Goal: Task Accomplishment & Management: Use online tool/utility

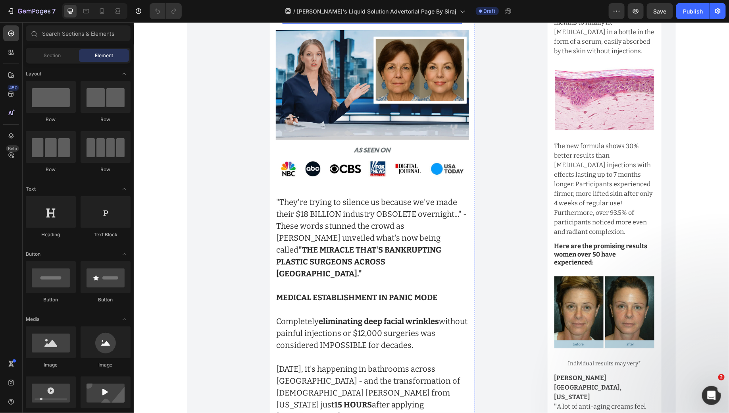
scroll to position [253, 0]
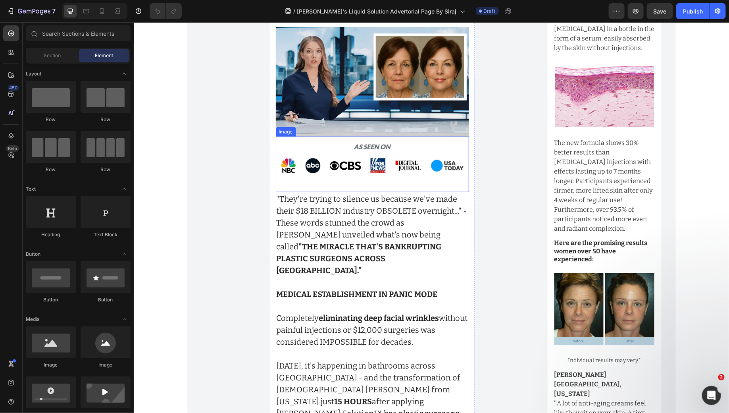
click at [379, 159] on img at bounding box center [373, 163] width 194 height 55
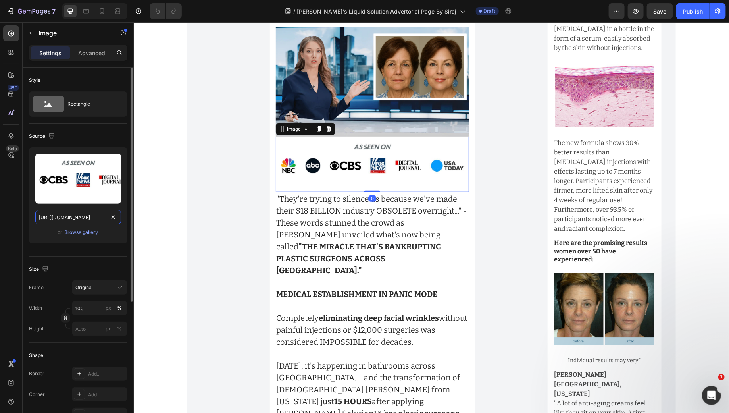
click at [92, 216] on input "https://img.funnelish.com/5781/120764/1709297701-GGUiwLVbMAEhNGu.jpeg" at bounding box center [78, 217] width 86 height 14
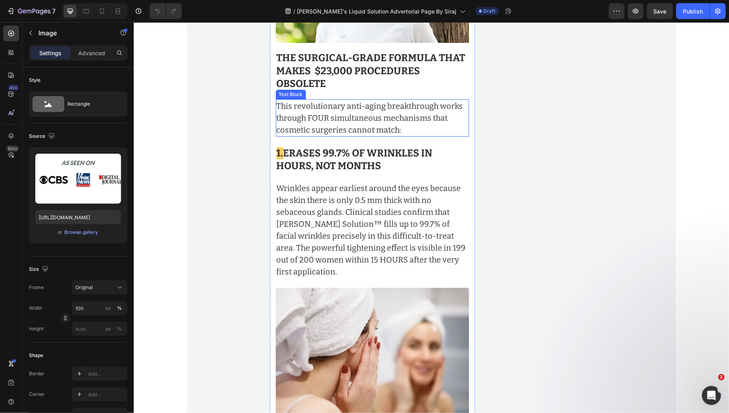
scroll to position [4178, 0]
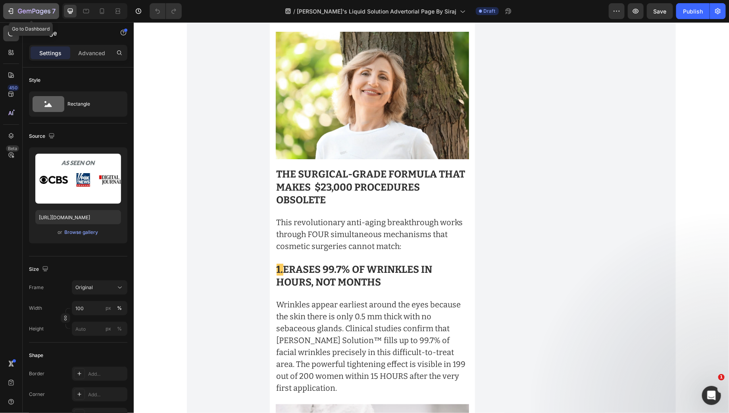
click at [12, 9] on icon "button" at bounding box center [12, 11] width 4 height 6
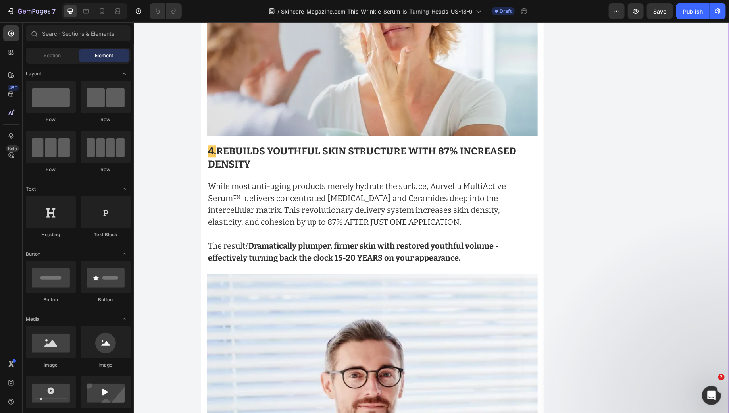
scroll to position [5286, 0]
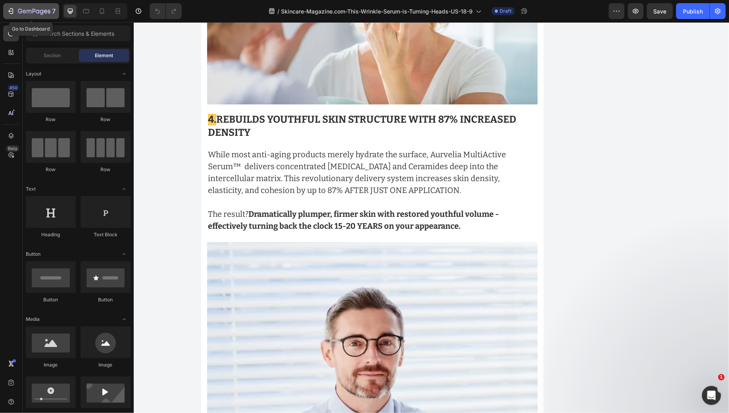
click at [10, 11] on icon "button" at bounding box center [10, 11] width 4 height 2
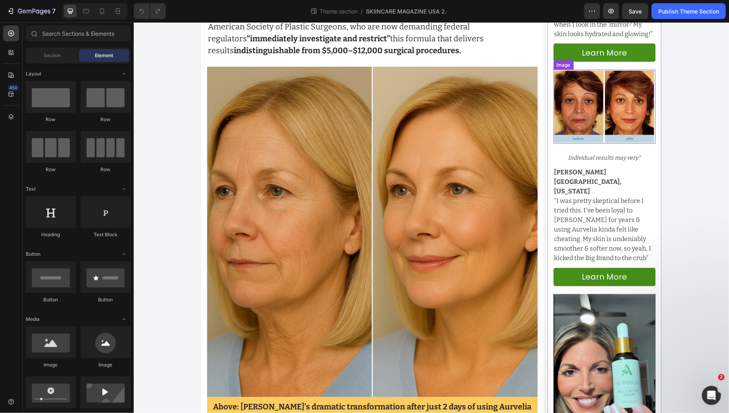
scroll to position [600, 0]
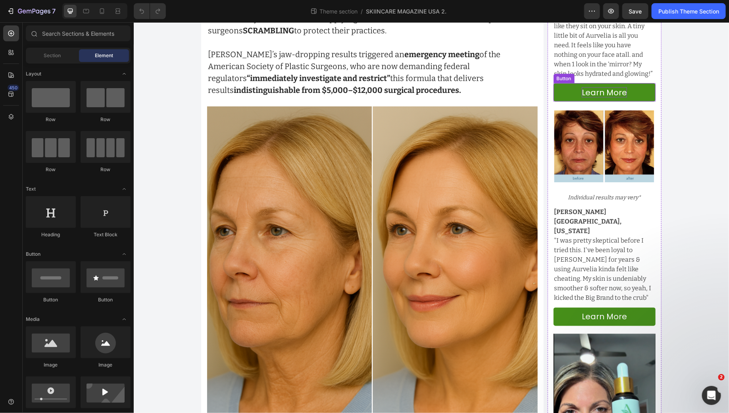
click at [595, 87] on p "Learn more" at bounding box center [604, 92] width 45 height 10
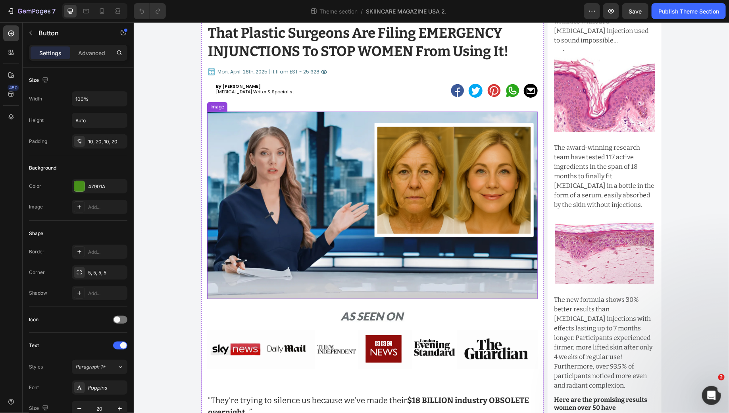
scroll to position [236, 0]
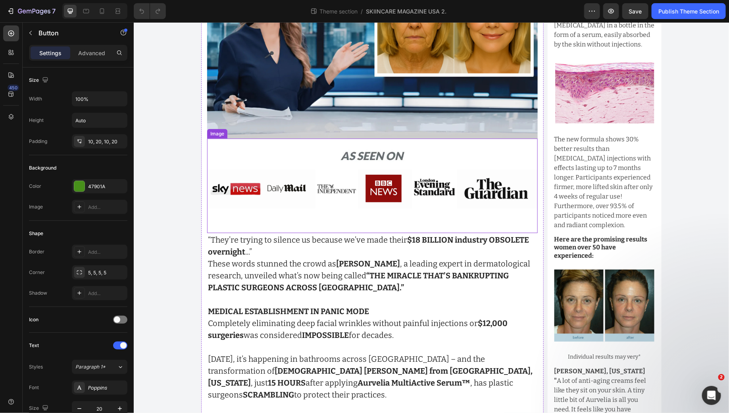
click at [413, 204] on img at bounding box center [372, 185] width 331 height 94
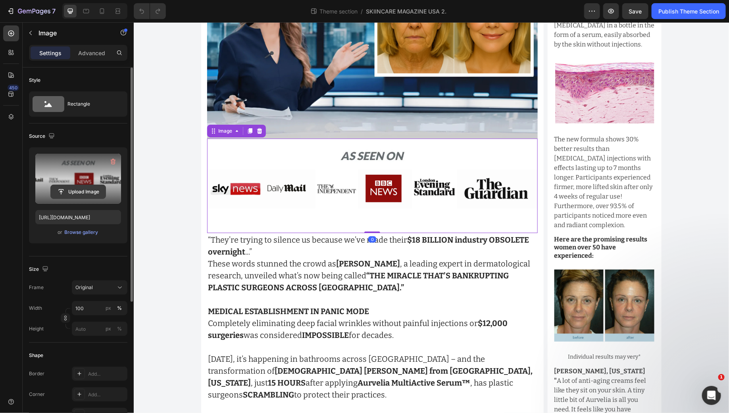
click at [82, 192] on input "file" at bounding box center [78, 191] width 55 height 13
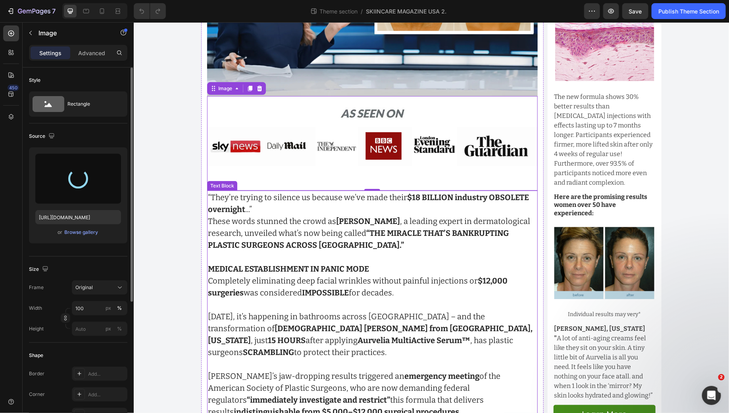
scroll to position [281, 0]
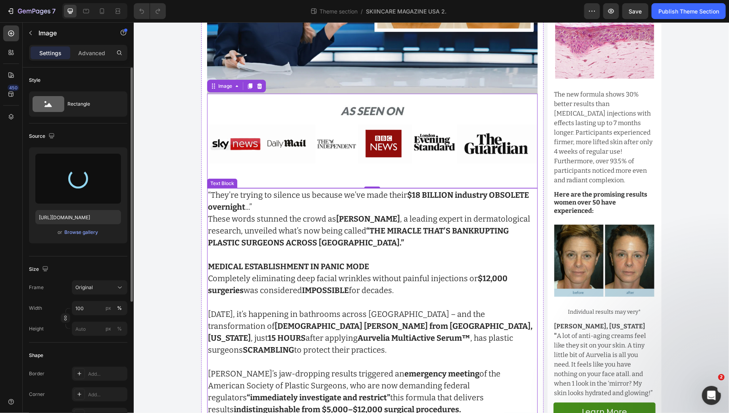
type input "[URL][DOMAIN_NAME]"
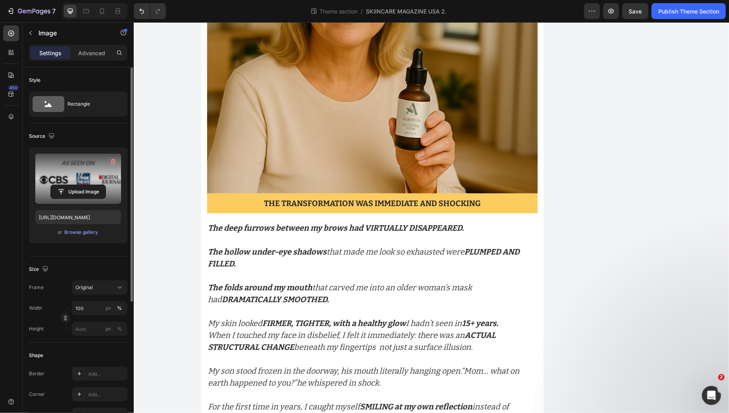
scroll to position [2908, 0]
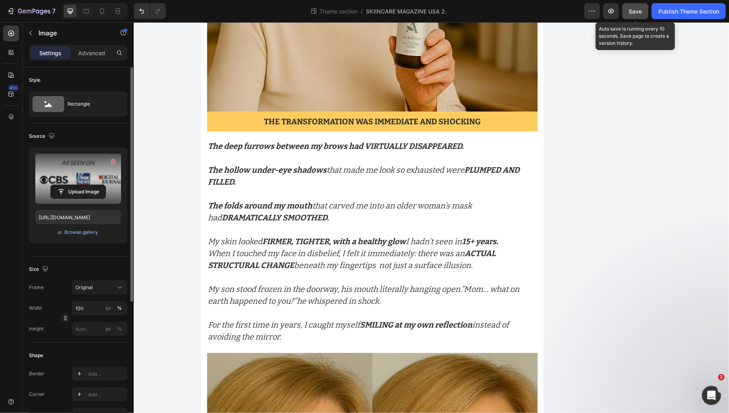
click at [625, 12] on button "Save" at bounding box center [636, 11] width 26 height 16
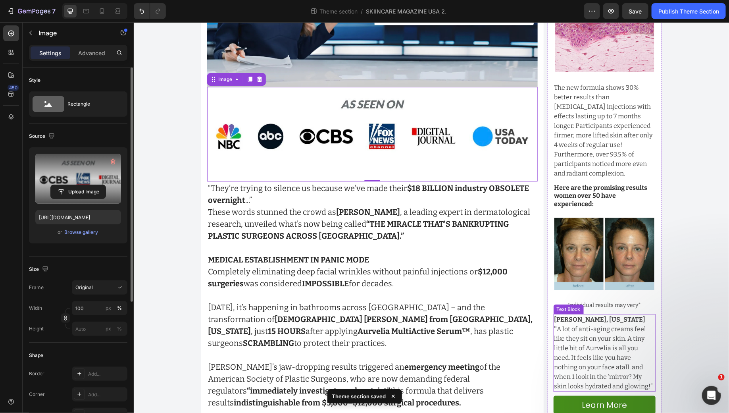
scroll to position [350, 0]
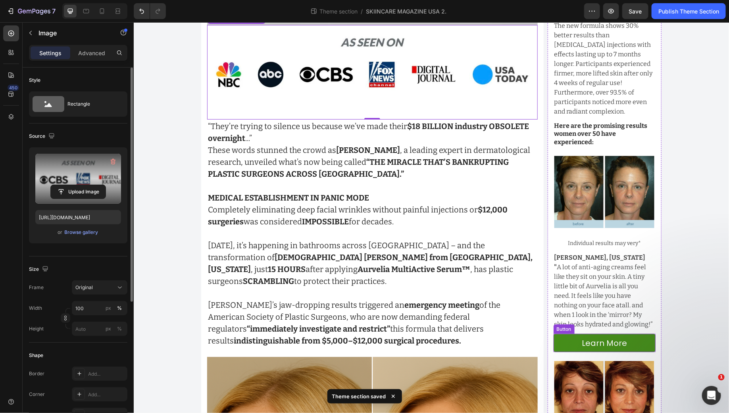
click at [580, 334] on link "Learn more" at bounding box center [604, 343] width 102 height 18
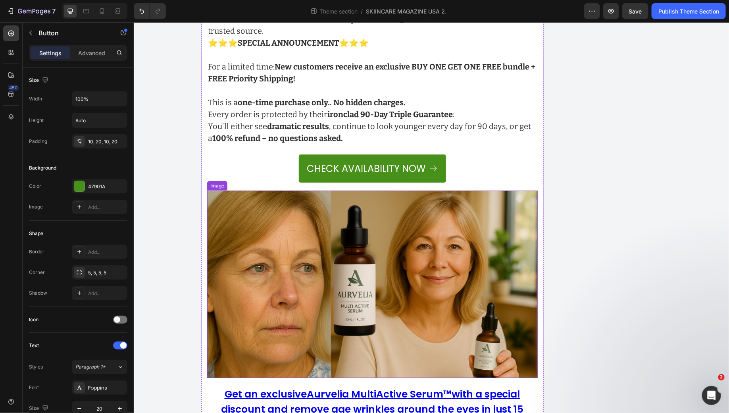
scroll to position [9132, 0]
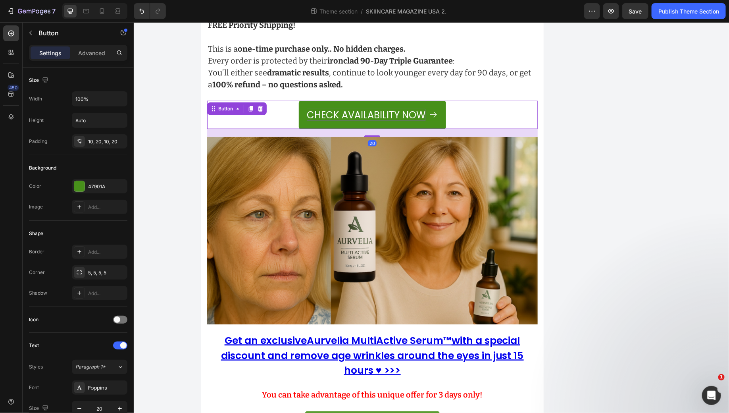
click at [340, 108] on p "Check Availability Now" at bounding box center [366, 114] width 119 height 12
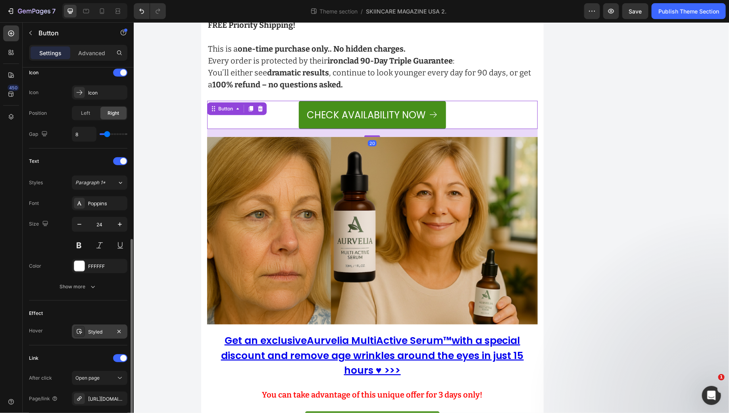
scroll to position [323, 0]
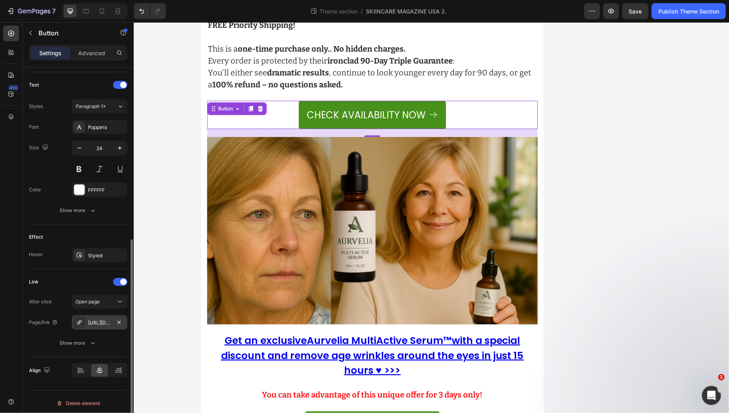
click at [91, 324] on div "https://aurvelia.com/aurvelia-multiactive-serum%E2%84%A2-subscription" at bounding box center [100, 322] width 56 height 14
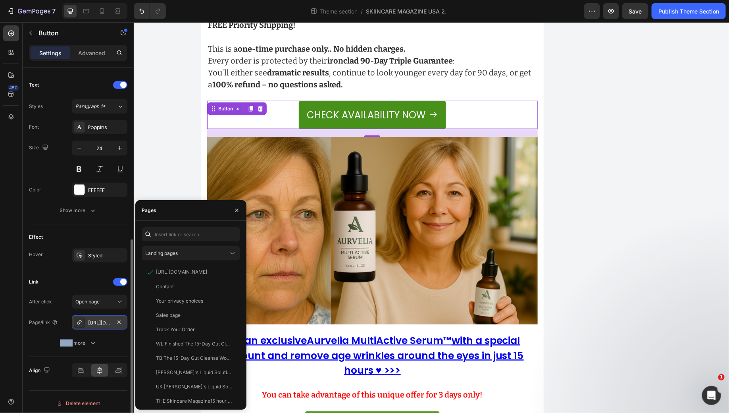
click at [91, 324] on div "https://aurvelia.com/aurvelia-multiactive-serum%E2%84%A2-subscription" at bounding box center [100, 322] width 56 height 14
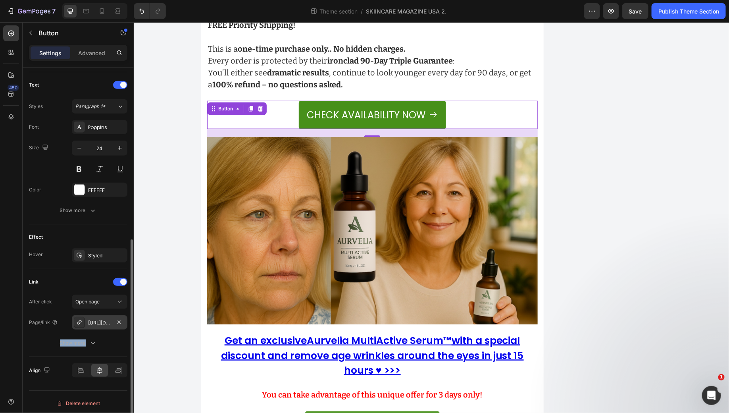
click at [91, 324] on div "https://aurvelia.com/aurvelia-multiactive-serum%E2%84%A2-subscription" at bounding box center [100, 322] width 56 height 14
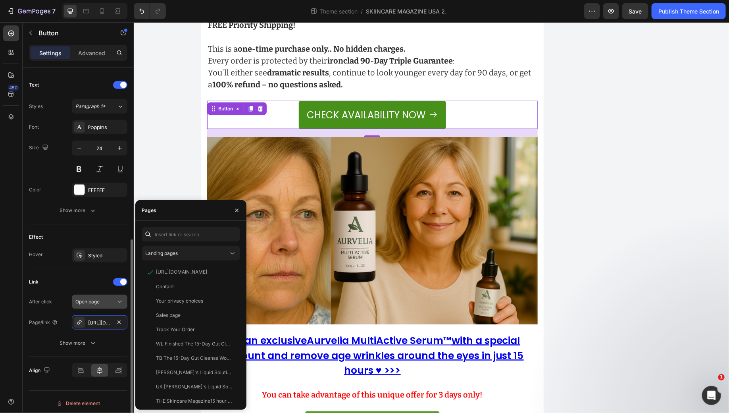
click at [91, 299] on span "Open page" at bounding box center [87, 302] width 24 height 6
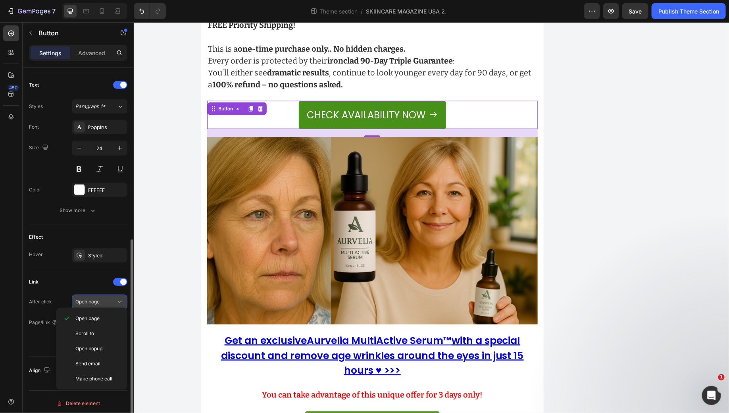
click at [91, 299] on span "Open page" at bounding box center [87, 302] width 24 height 6
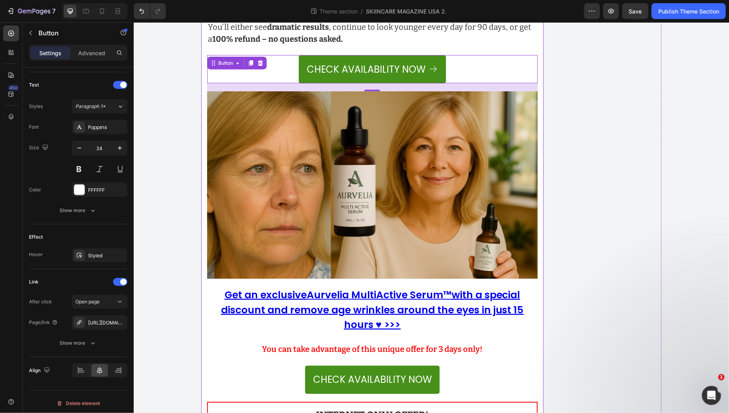
scroll to position [9216, 0]
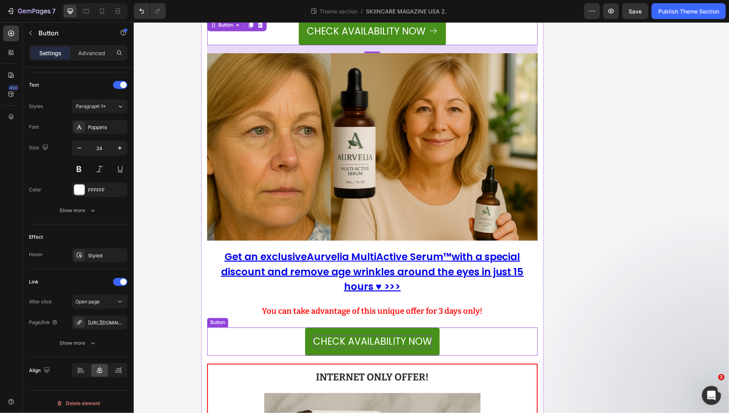
click at [335, 335] on p "Check Availability Now" at bounding box center [372, 341] width 119 height 12
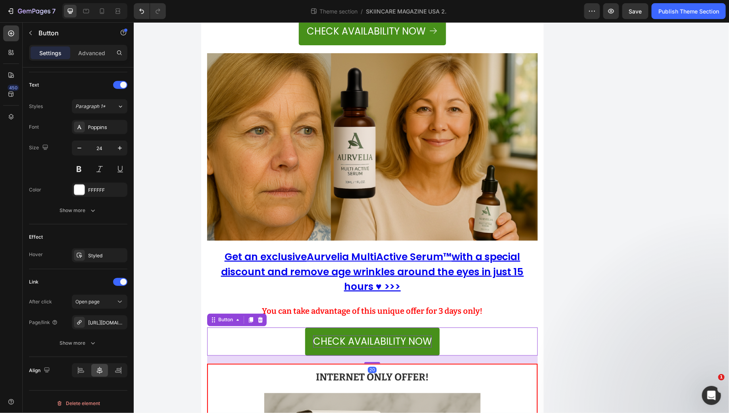
scroll to position [261, 0]
click at [350, 335] on p "Check Availability Now" at bounding box center [372, 341] width 119 height 12
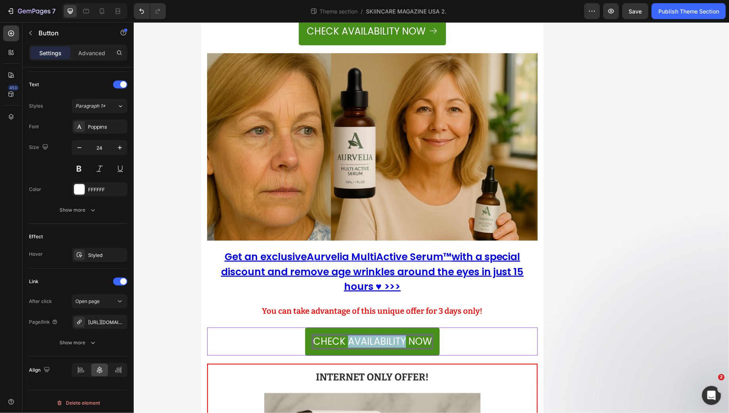
click at [350, 335] on p "Check Availability Now" at bounding box center [372, 341] width 119 height 12
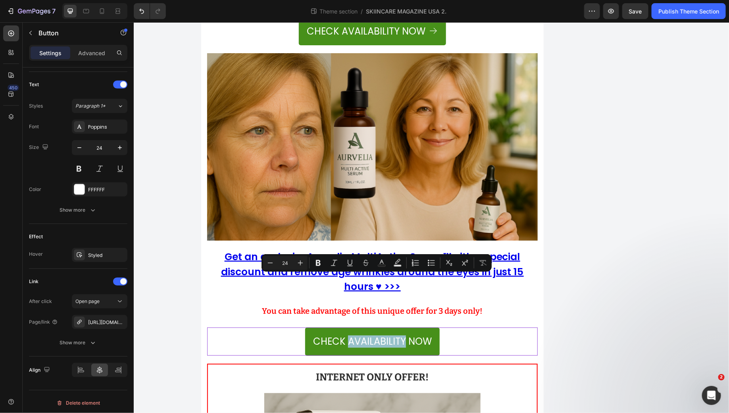
click at [256, 327] on div "Check Availability Now Button 20" at bounding box center [372, 341] width 331 height 28
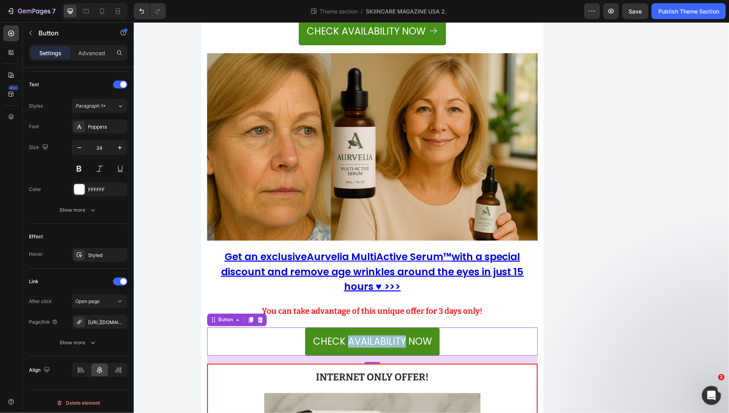
click at [300, 327] on div "Check Availability Now Button 20" at bounding box center [372, 341] width 331 height 28
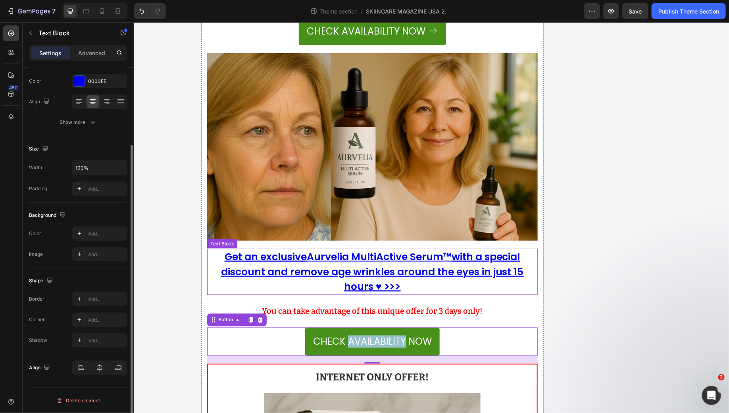
click at [309, 249] on u "with a special discount and remove age wrinkles around the eyes in just 15 hour…" at bounding box center [372, 271] width 303 height 44
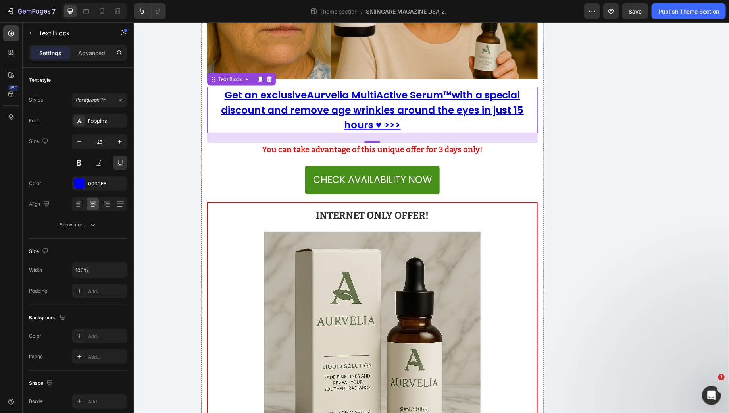
scroll to position [9413, 0]
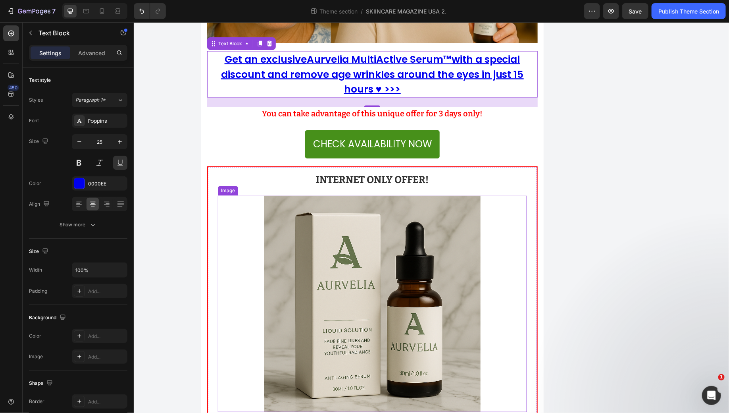
click at [300, 225] on img at bounding box center [372, 303] width 216 height 216
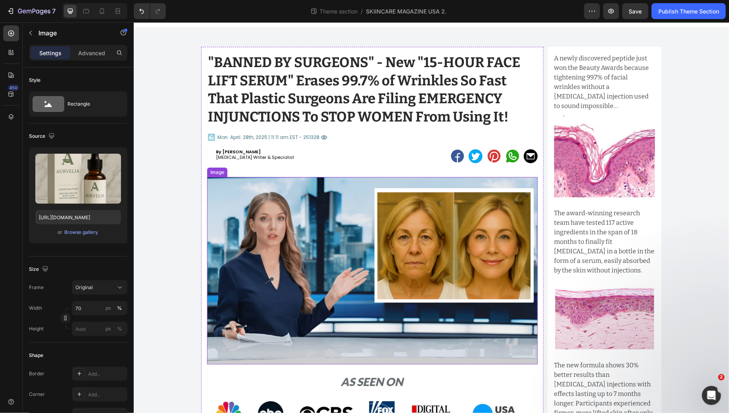
scroll to position [0, 0]
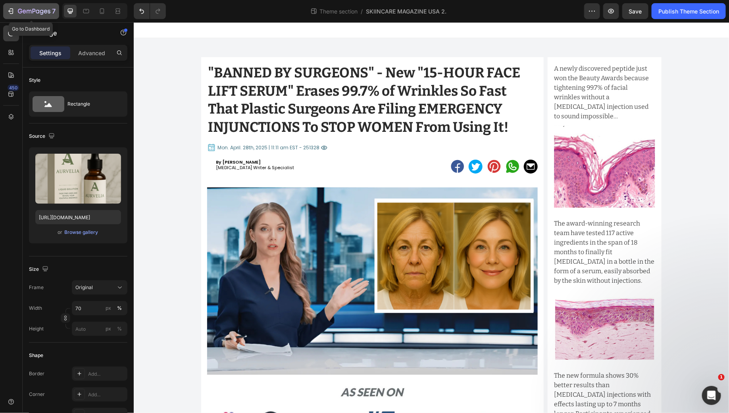
click at [6, 11] on button "7" at bounding box center [31, 11] width 56 height 16
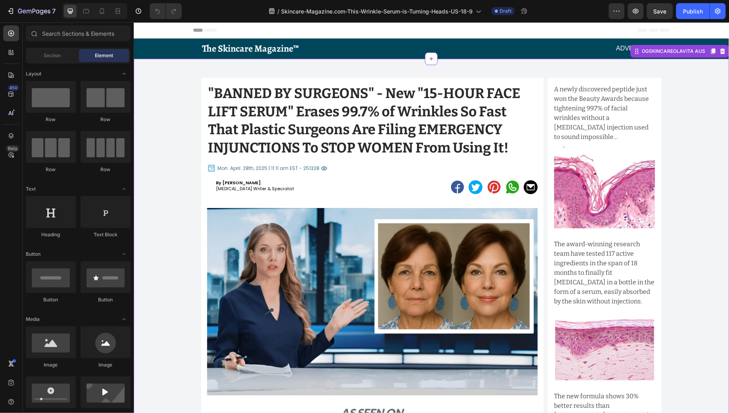
click at [488, 93] on h1 ""BANNED BY SURGEONS" - New "15-HOUR FACE LIFT SERUM" Erases 99.7% of Wrinkles S…" at bounding box center [372, 120] width 331 height 74
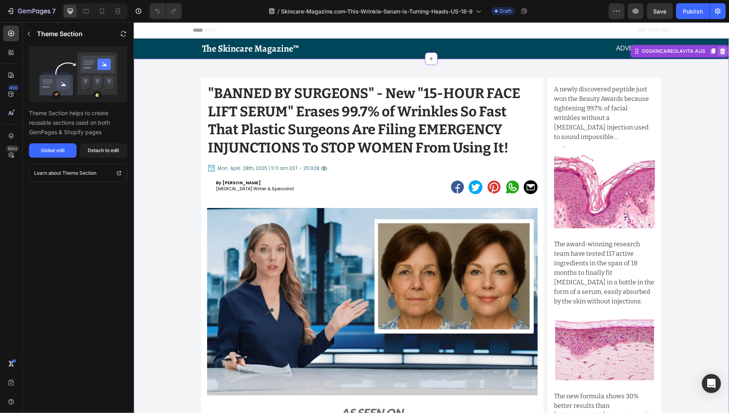
click at [723, 52] on icon at bounding box center [722, 51] width 6 height 6
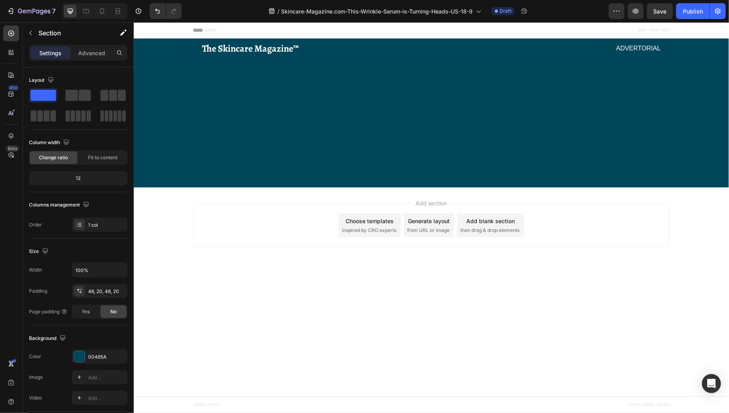
click at [406, 64] on div at bounding box center [431, 122] width 596 height 129
click at [408, 51] on p "The Skincare Magazine™" at bounding box center [315, 48] width 227 height 12
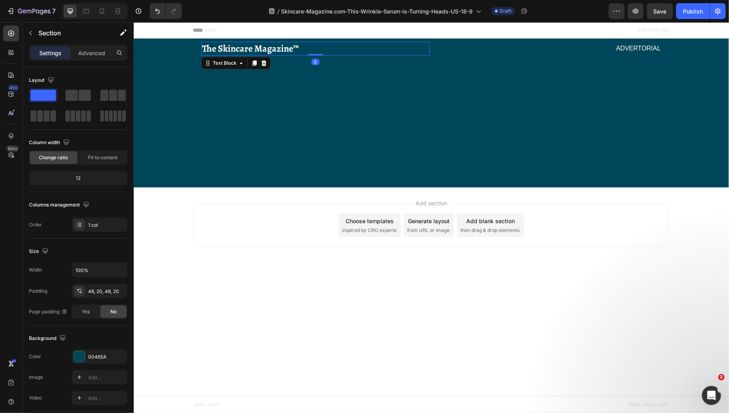
click at [376, 69] on div at bounding box center [431, 122] width 596 height 129
click at [32, 30] on icon "button" at bounding box center [30, 33] width 6 height 6
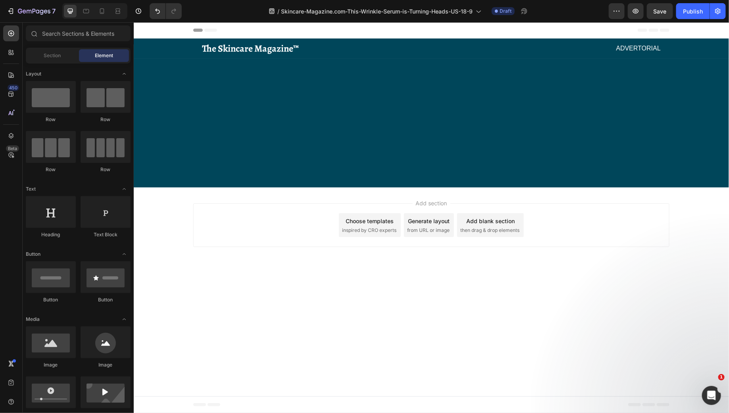
click at [377, 75] on div at bounding box center [431, 122] width 596 height 129
click at [386, 220] on div "Choose templates" at bounding box center [370, 220] width 48 height 8
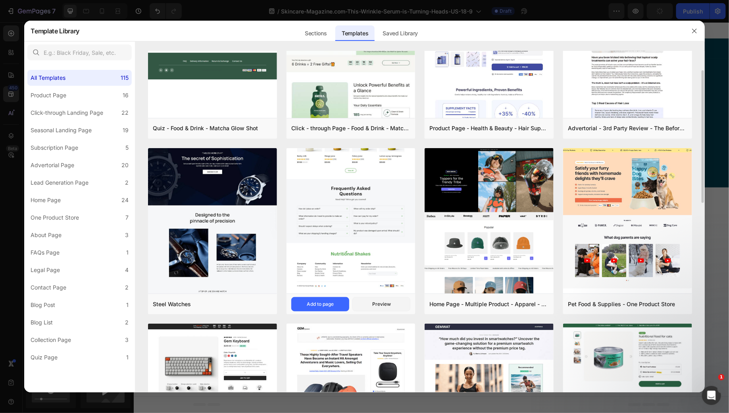
scroll to position [67, 0]
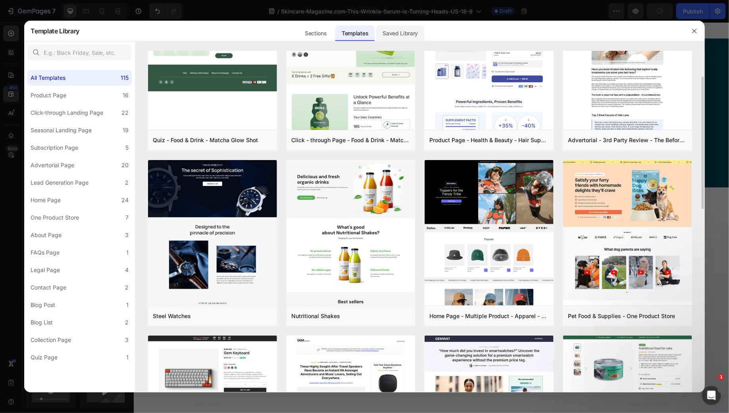
click at [388, 36] on div "Saved Library" at bounding box center [400, 33] width 48 height 16
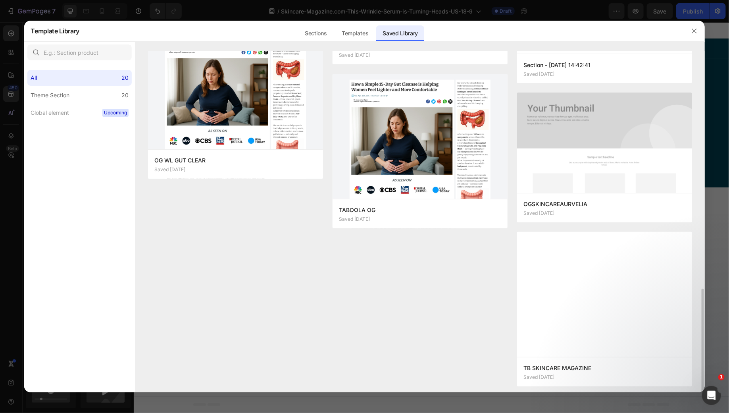
scroll to position [743, 0]
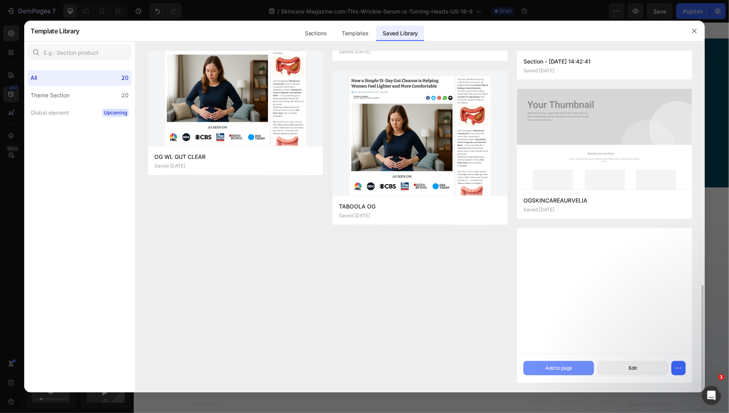
click at [573, 366] on div "Add to page" at bounding box center [559, 367] width 27 height 7
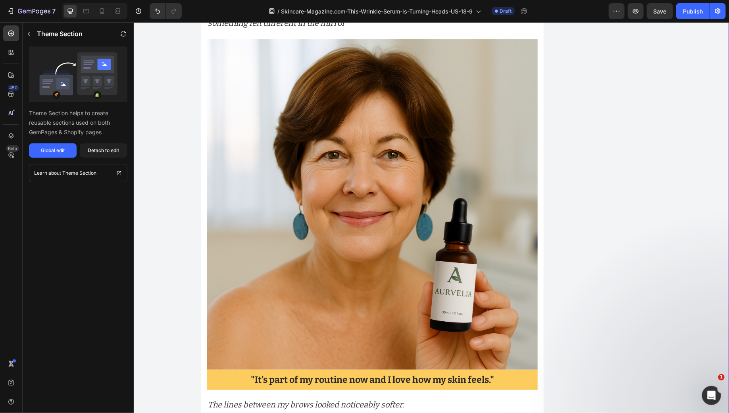
scroll to position [2273, 0]
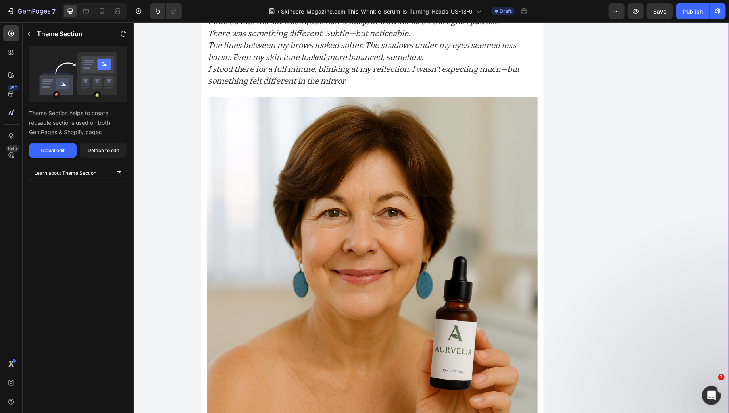
click at [427, 218] on img at bounding box center [372, 262] width 331 height 331
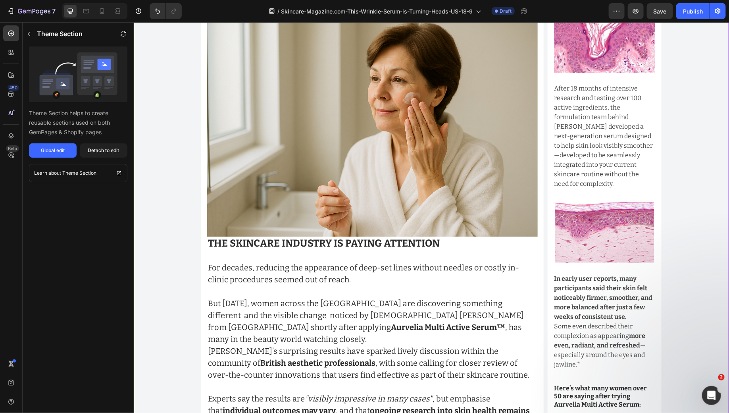
scroll to position [0, 0]
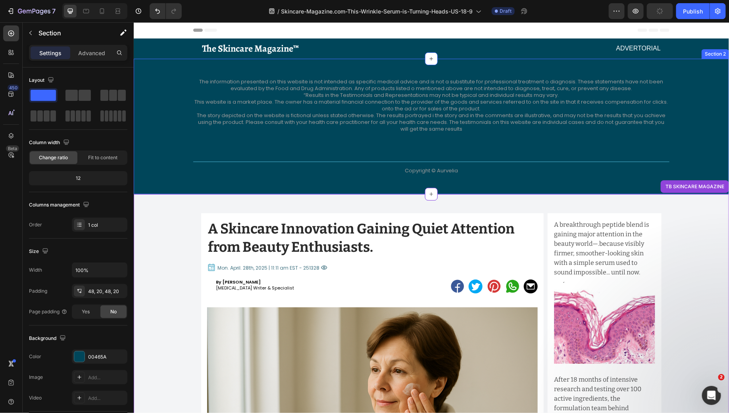
click at [659, 64] on div "The information presented on this website is not intended as specific medical a…" at bounding box center [431, 125] width 596 height 135
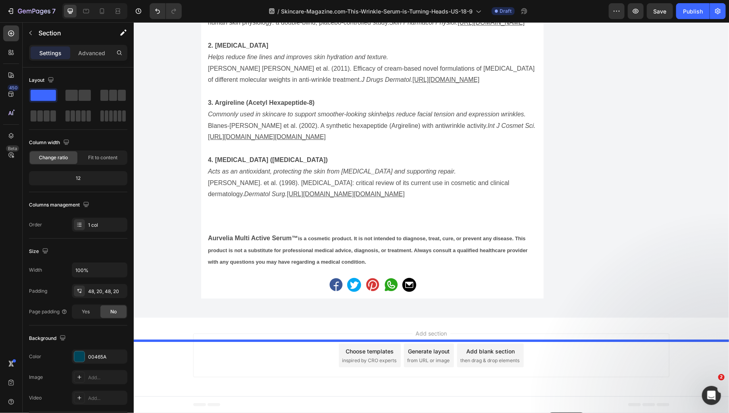
drag, startPoint x: 585, startPoint y: 53, endPoint x: 549, endPoint y: 412, distance: 361.2
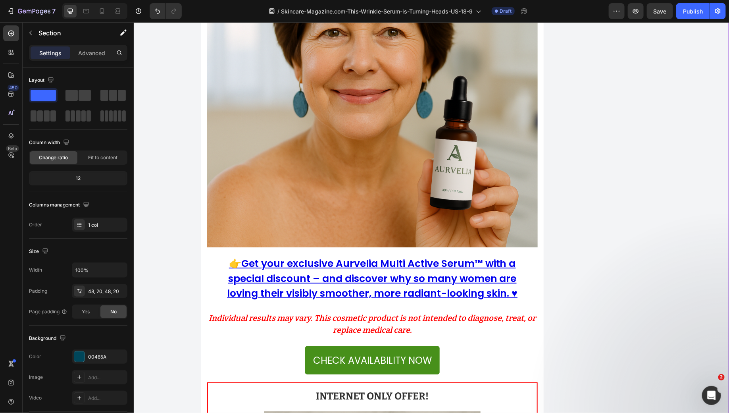
scroll to position [7103, 0]
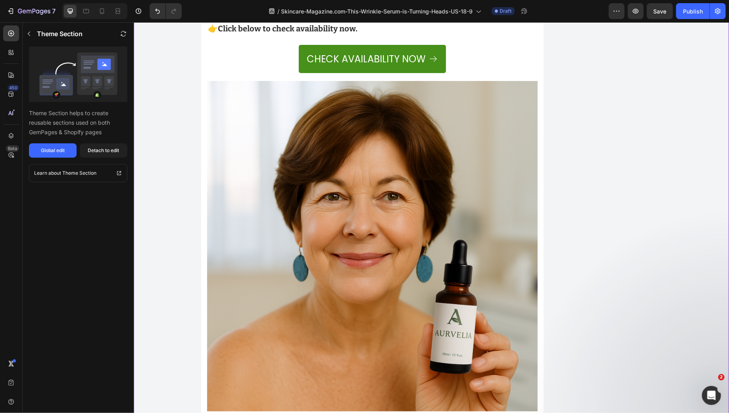
click at [461, 266] on img at bounding box center [372, 246] width 331 height 331
click at [62, 149] on div "Global edit" at bounding box center [53, 150] width 24 height 7
click at [14, 9] on icon "button" at bounding box center [11, 11] width 8 height 8
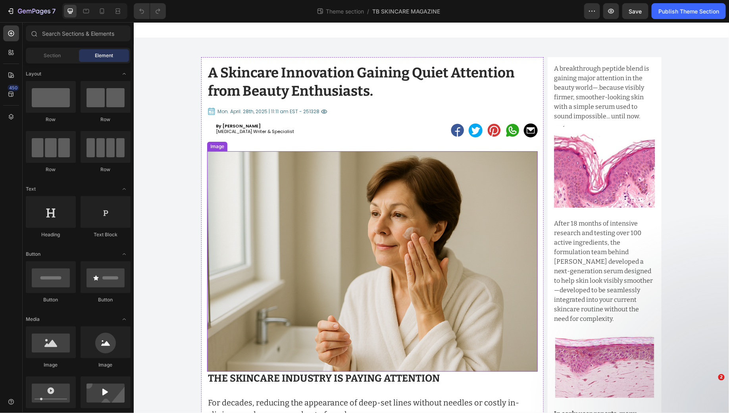
click at [326, 193] on img at bounding box center [372, 261] width 331 height 220
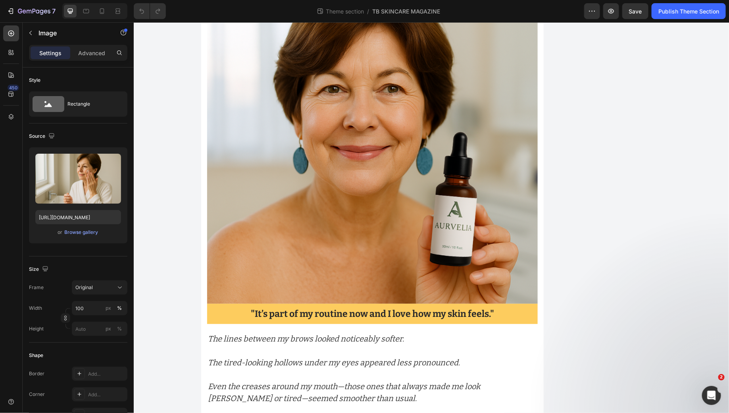
scroll to position [2242, 0]
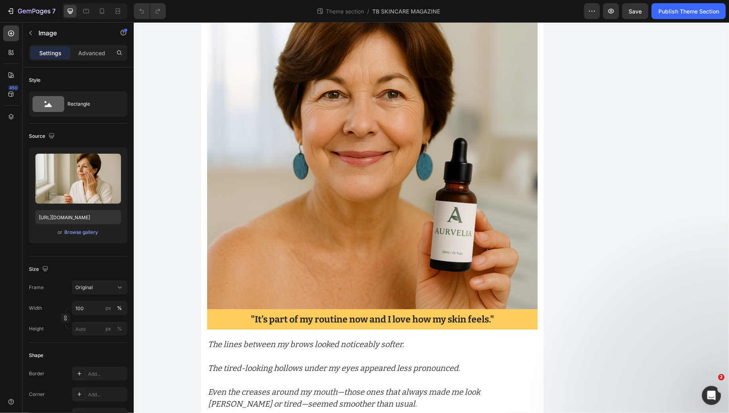
click at [331, 216] on img at bounding box center [372, 144] width 331 height 331
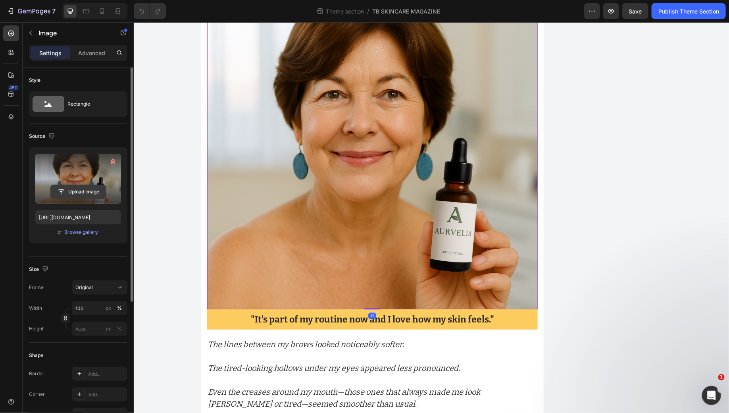
click at [82, 187] on input "file" at bounding box center [78, 191] width 55 height 13
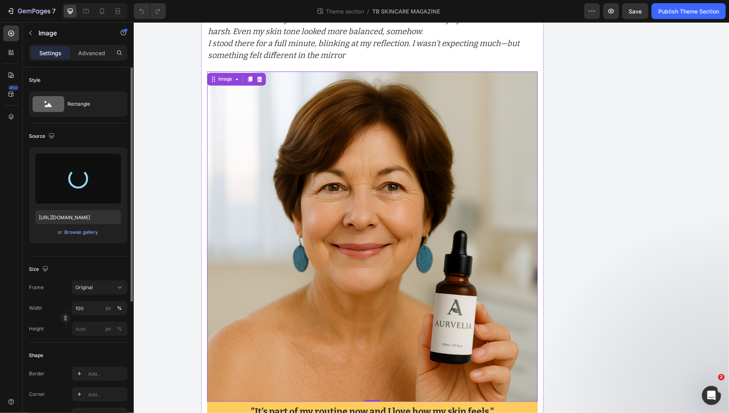
scroll to position [2149, 0]
type input "[URL][DOMAIN_NAME]"
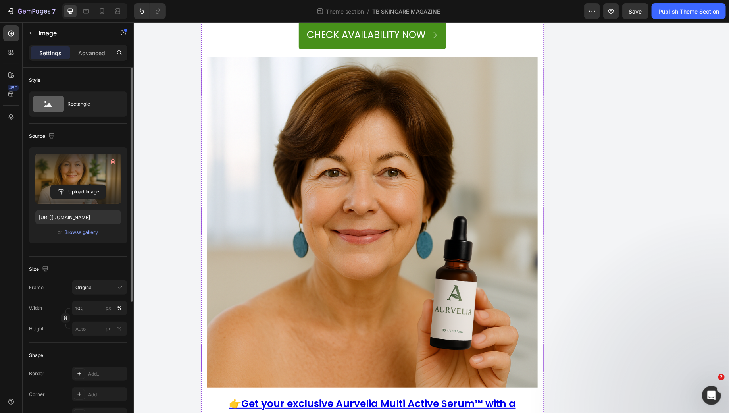
scroll to position [7120, 0]
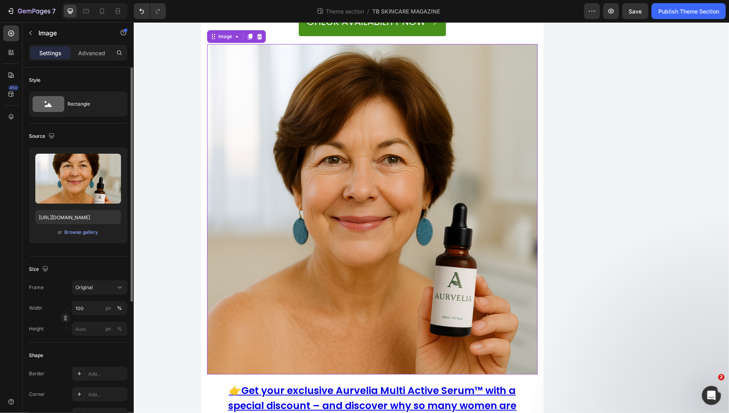
click at [441, 327] on img at bounding box center [372, 209] width 331 height 331
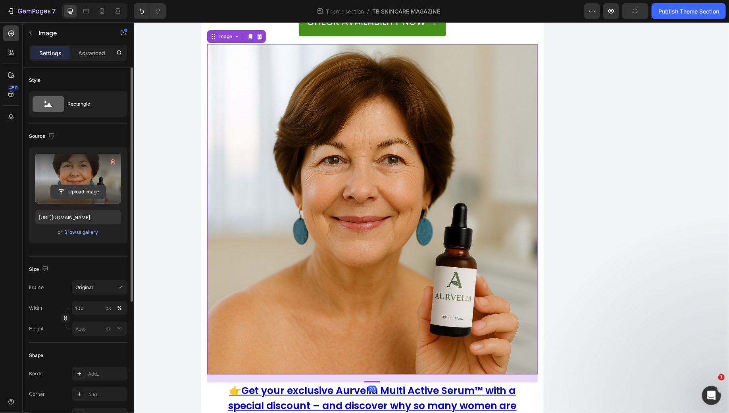
click at [78, 187] on input "file" at bounding box center [78, 191] width 55 height 13
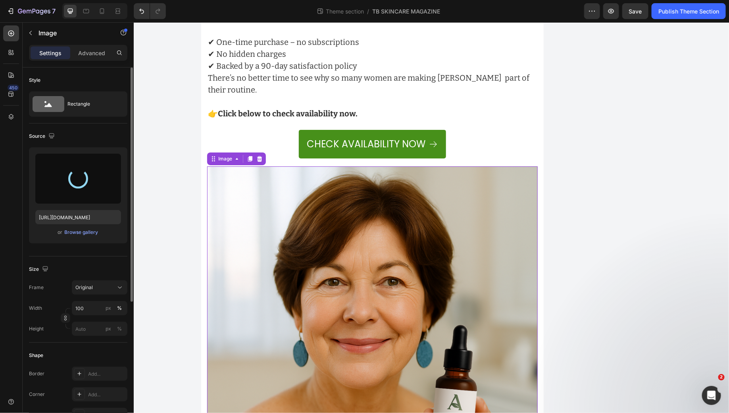
scroll to position [7053, 0]
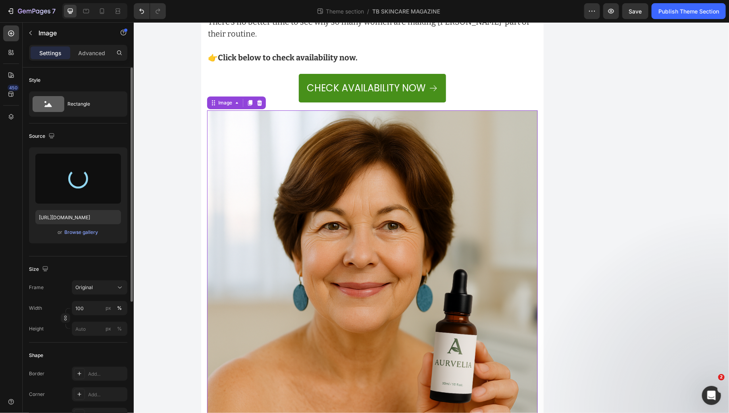
type input "[URL][DOMAIN_NAME]"
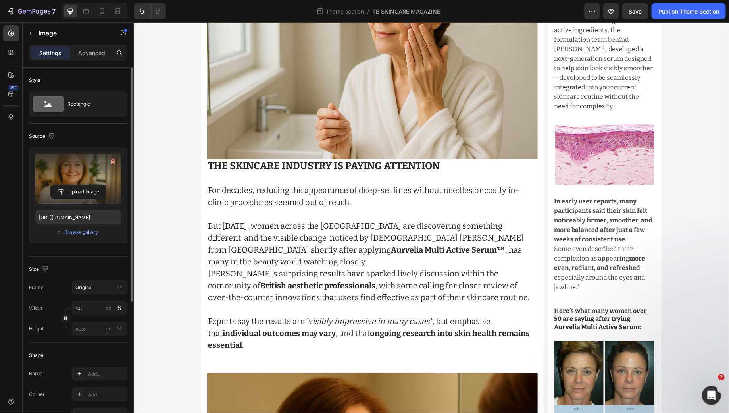
scroll to position [0, 0]
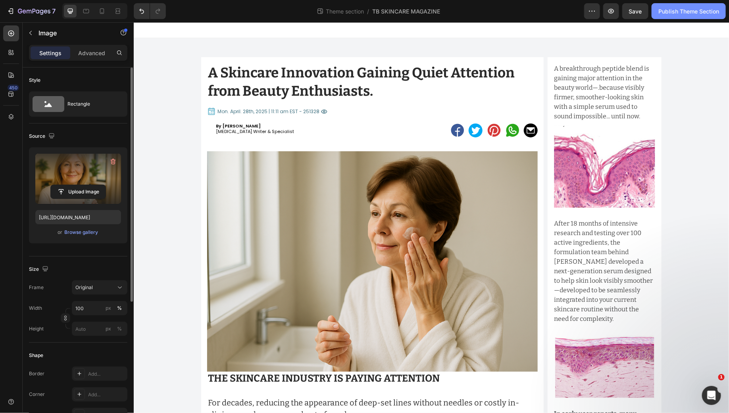
click at [686, 10] on div "Publish Theme Section" at bounding box center [689, 11] width 61 height 8
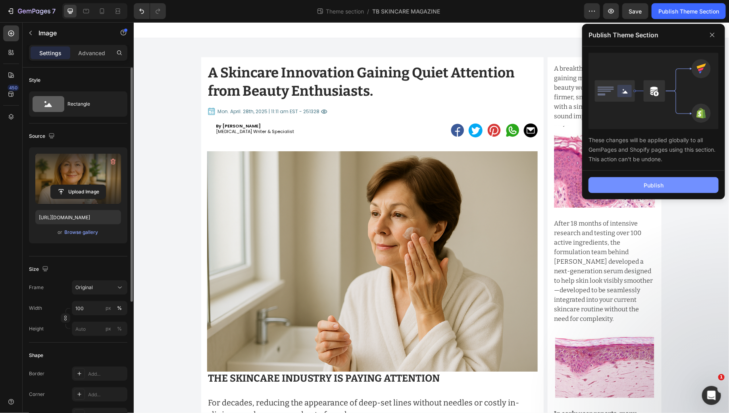
click at [630, 181] on button "Publish" at bounding box center [654, 185] width 130 height 16
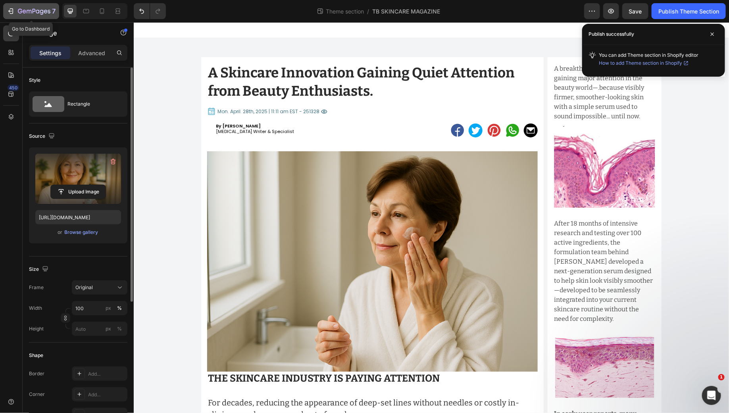
click at [9, 12] on icon "button" at bounding box center [10, 11] width 4 height 2
